Goal: Browse casually: Explore the website without a specific task or goal

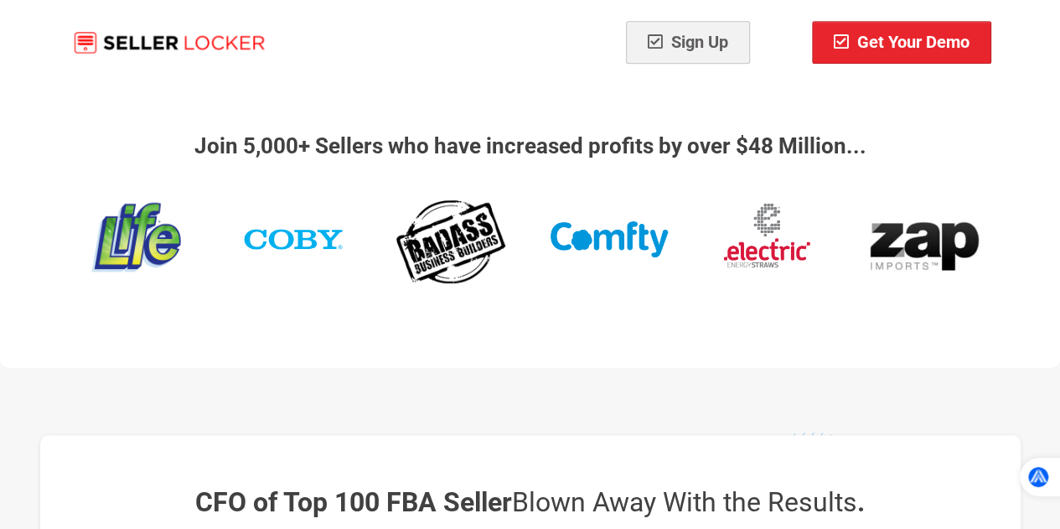
scroll to position [419, 0]
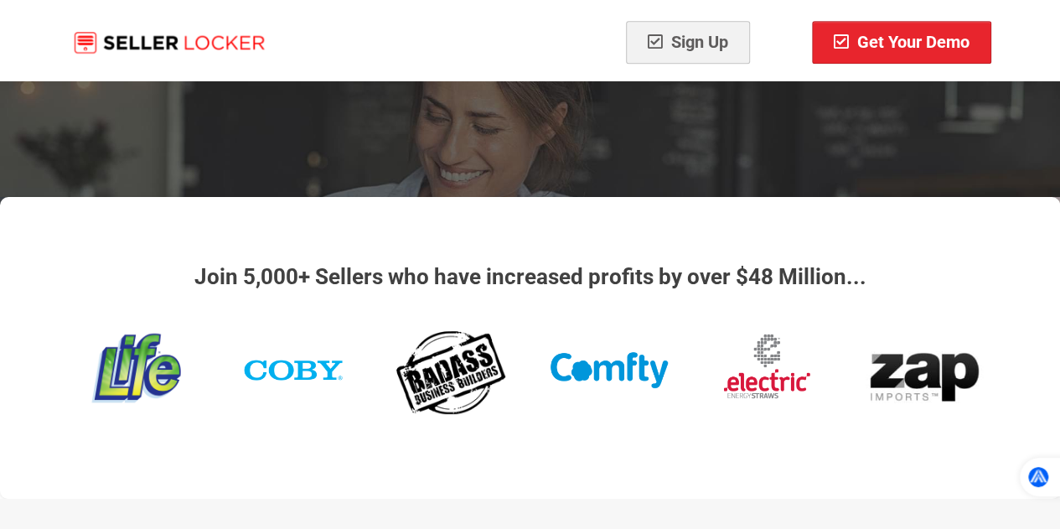
click at [592, 477] on div "Join 5,000+ Sellers who have increased profits by over $48 Million..." at bounding box center [530, 348] width 1060 height 302
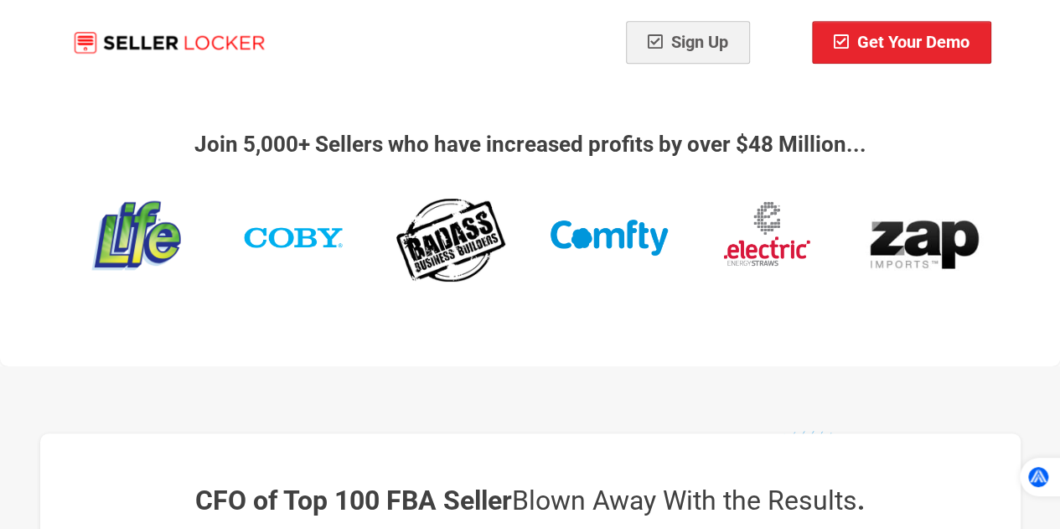
scroll to position [587, 0]
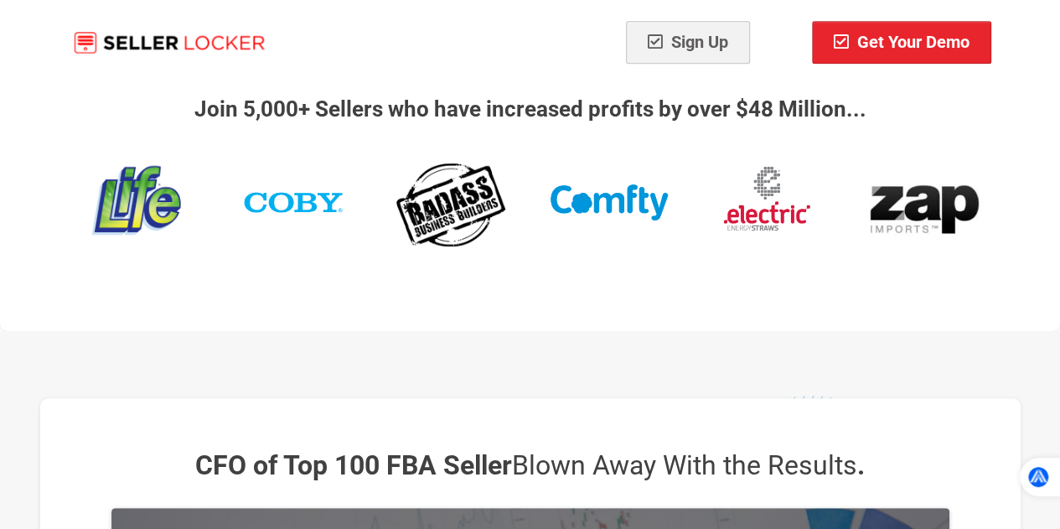
click at [159, 197] on img at bounding box center [136, 201] width 124 height 100
click at [355, 210] on div at bounding box center [293, 203] width 132 height 62
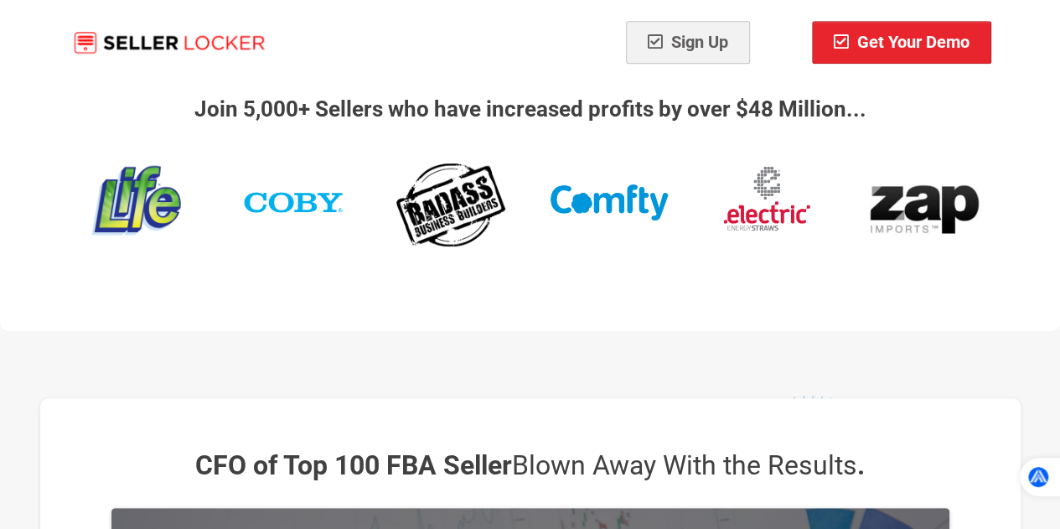
click at [340, 210] on img at bounding box center [293, 203] width 124 height 62
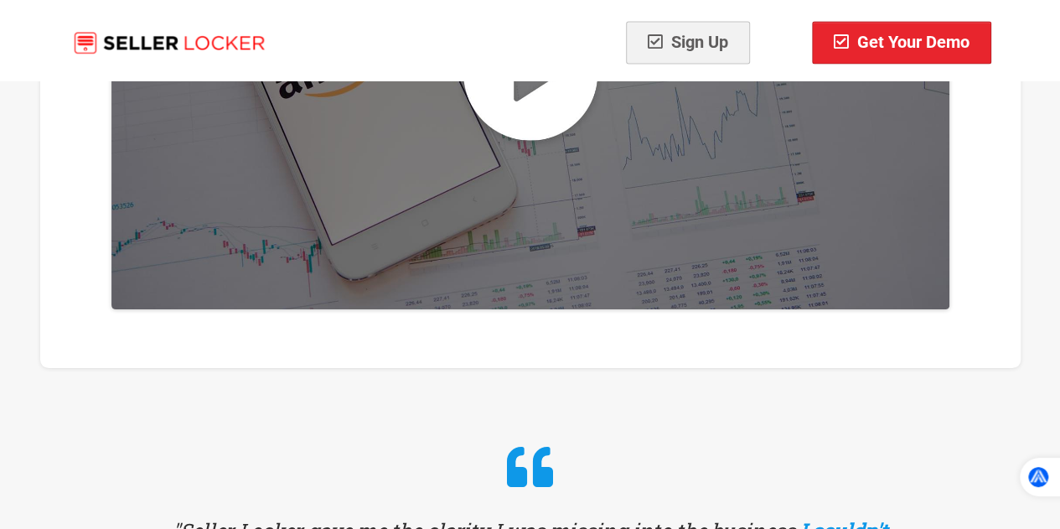
scroll to position [1089, 0]
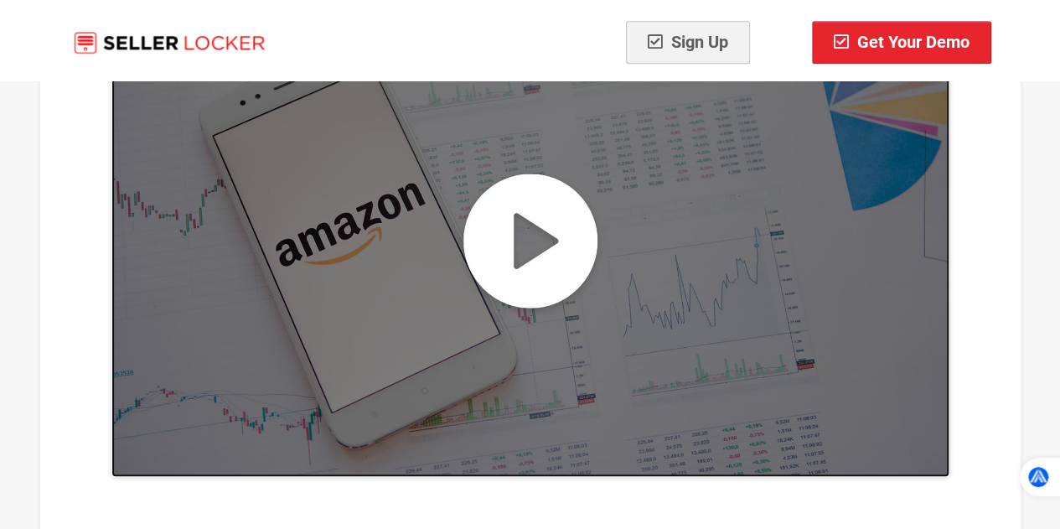
click at [593, 276] on img at bounding box center [530, 241] width 838 height 472
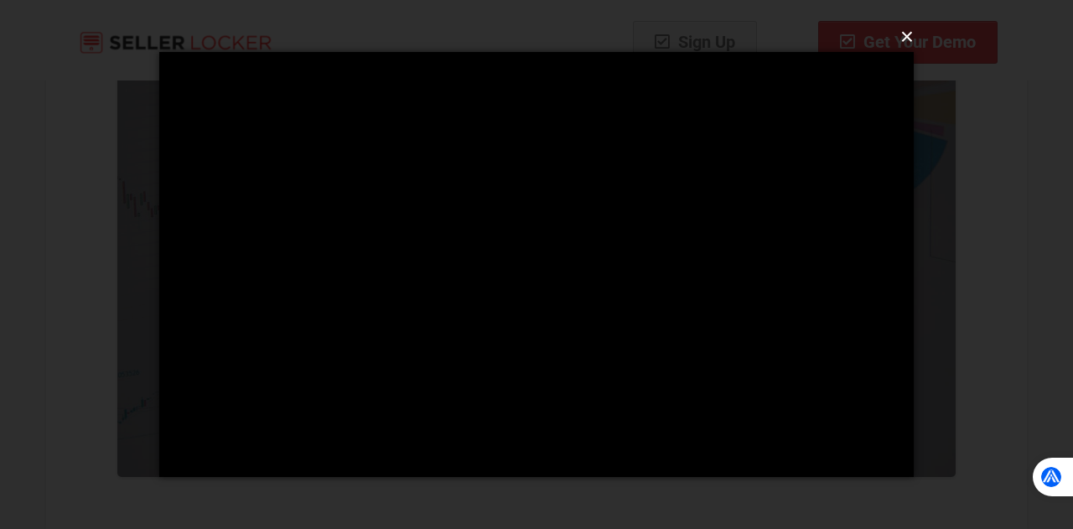
click at [907, 40] on button "×" at bounding box center [541, 36] width 754 height 37
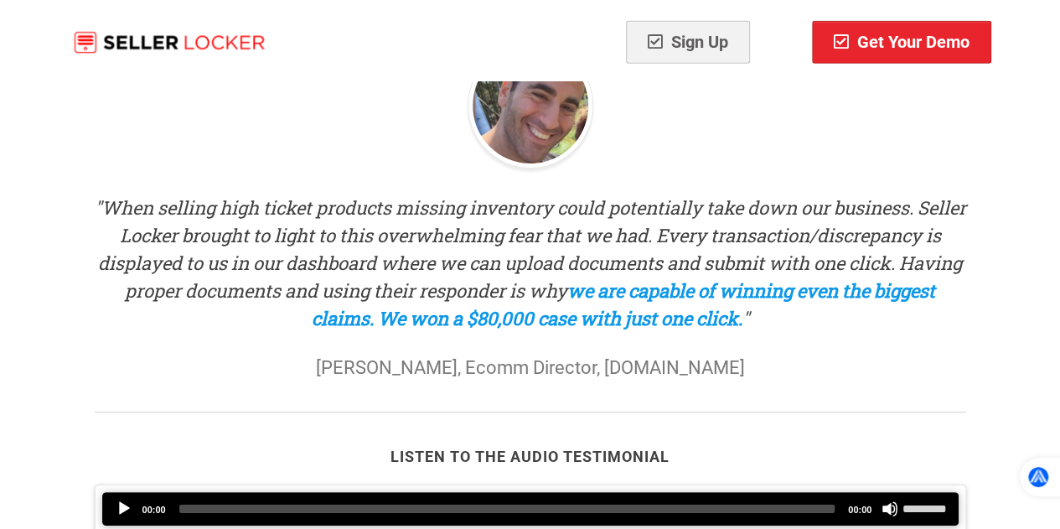
scroll to position [2765, 0]
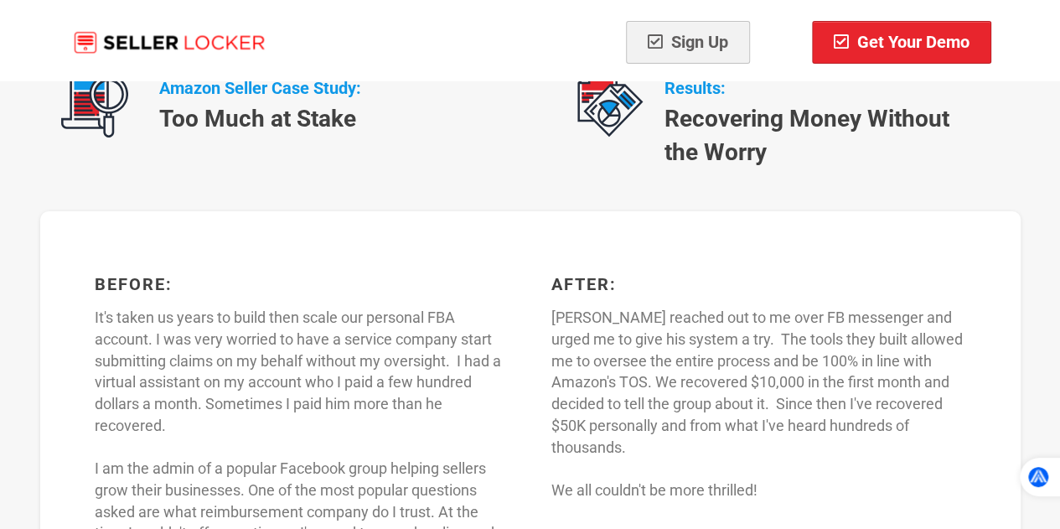
scroll to position [17997, 0]
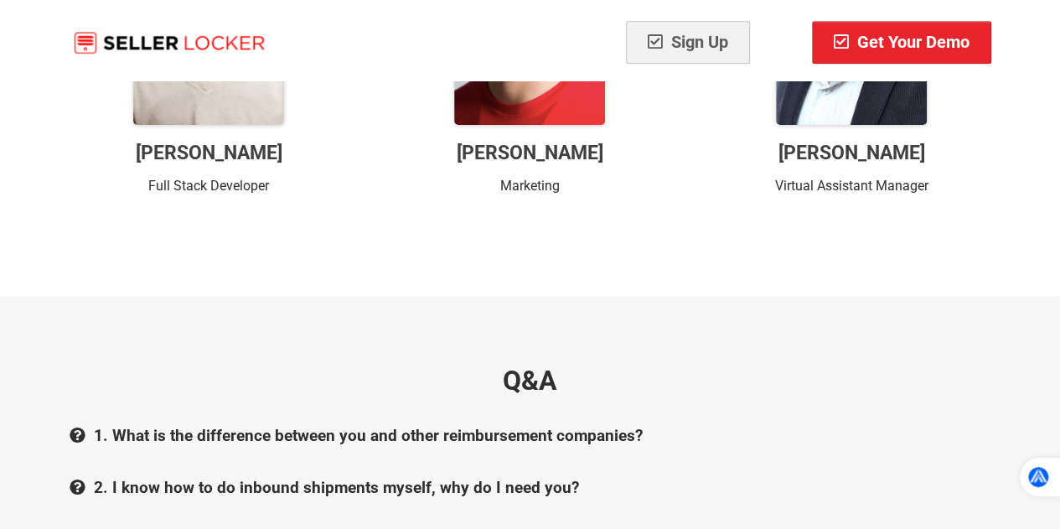
scroll to position [17160, 0]
